Goal: Navigation & Orientation: Find specific page/section

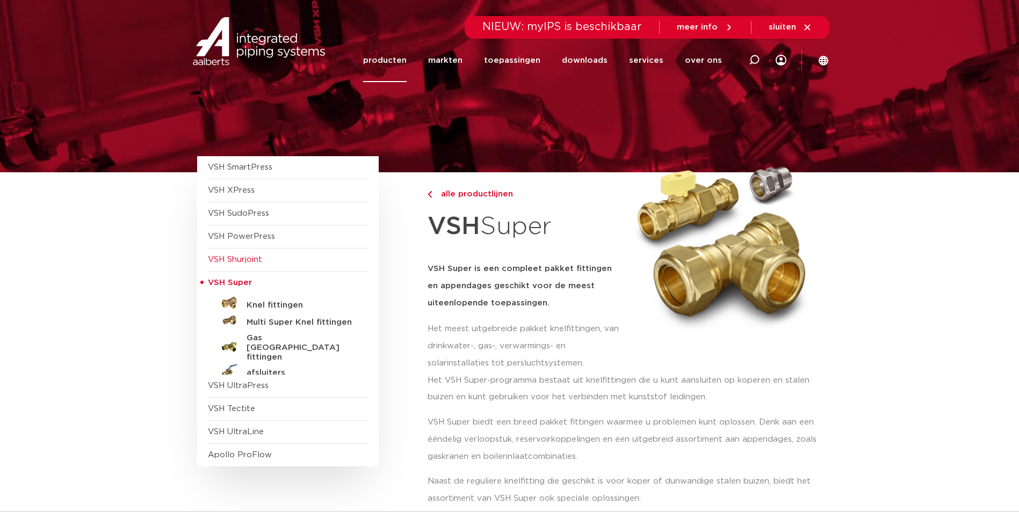
click at [244, 260] on span "VSH Shurjoint" at bounding box center [235, 260] width 54 height 8
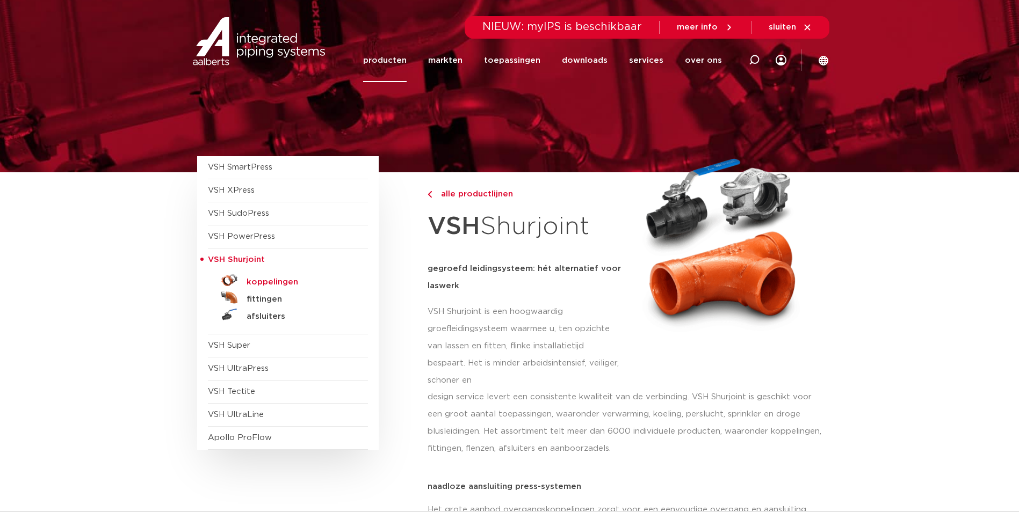
click at [263, 280] on h5 "koppelingen" at bounding box center [299, 283] width 106 height 10
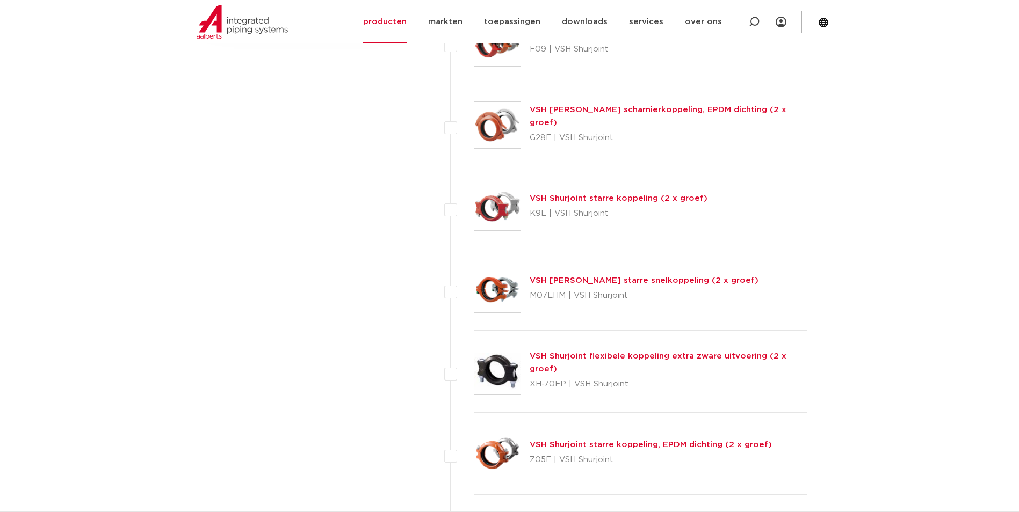
scroll to position [591, 0]
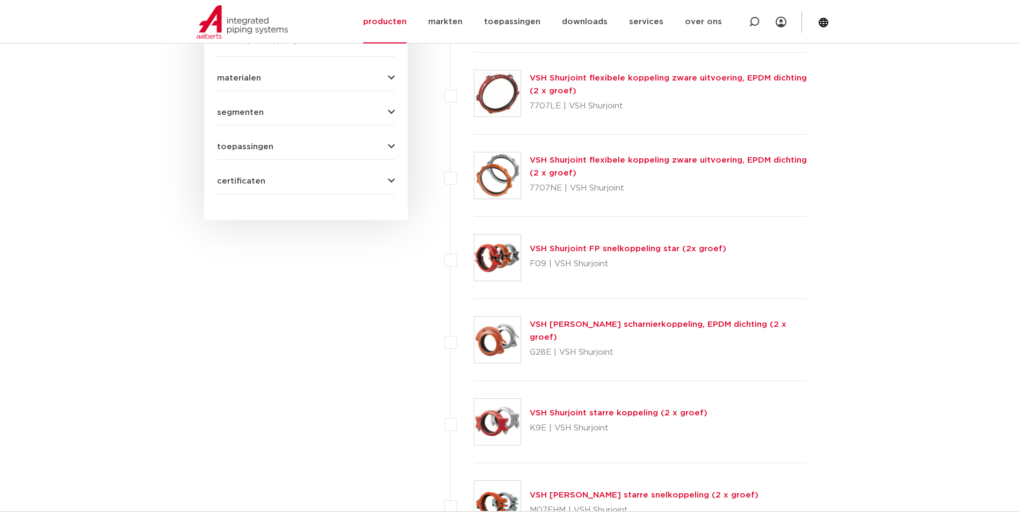
click at [199, 238] on div "wis alles filter producten zoek op naam of productnummer alle categorieën fitti…" at bounding box center [509, 387] width 628 height 1541
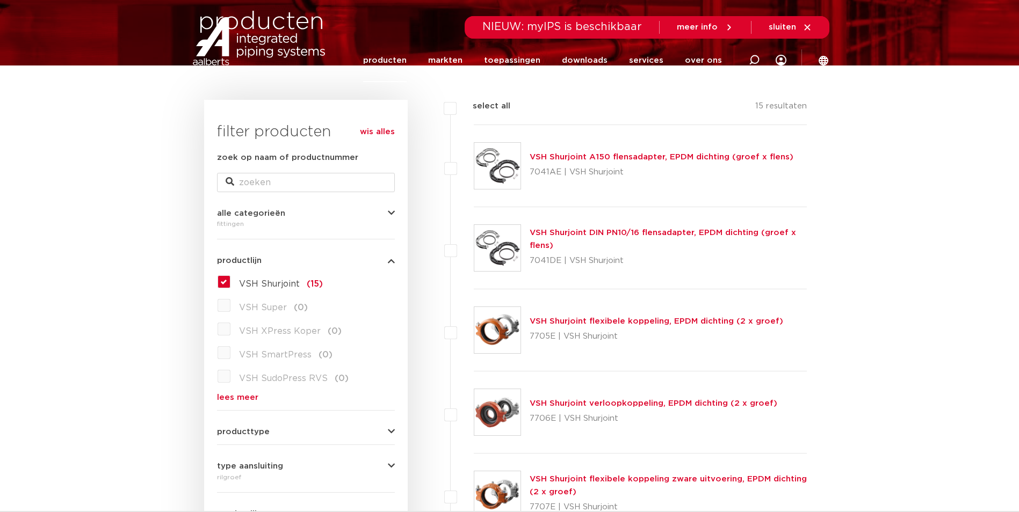
scroll to position [0, 0]
